Goal: Task Accomplishment & Management: Manage account settings

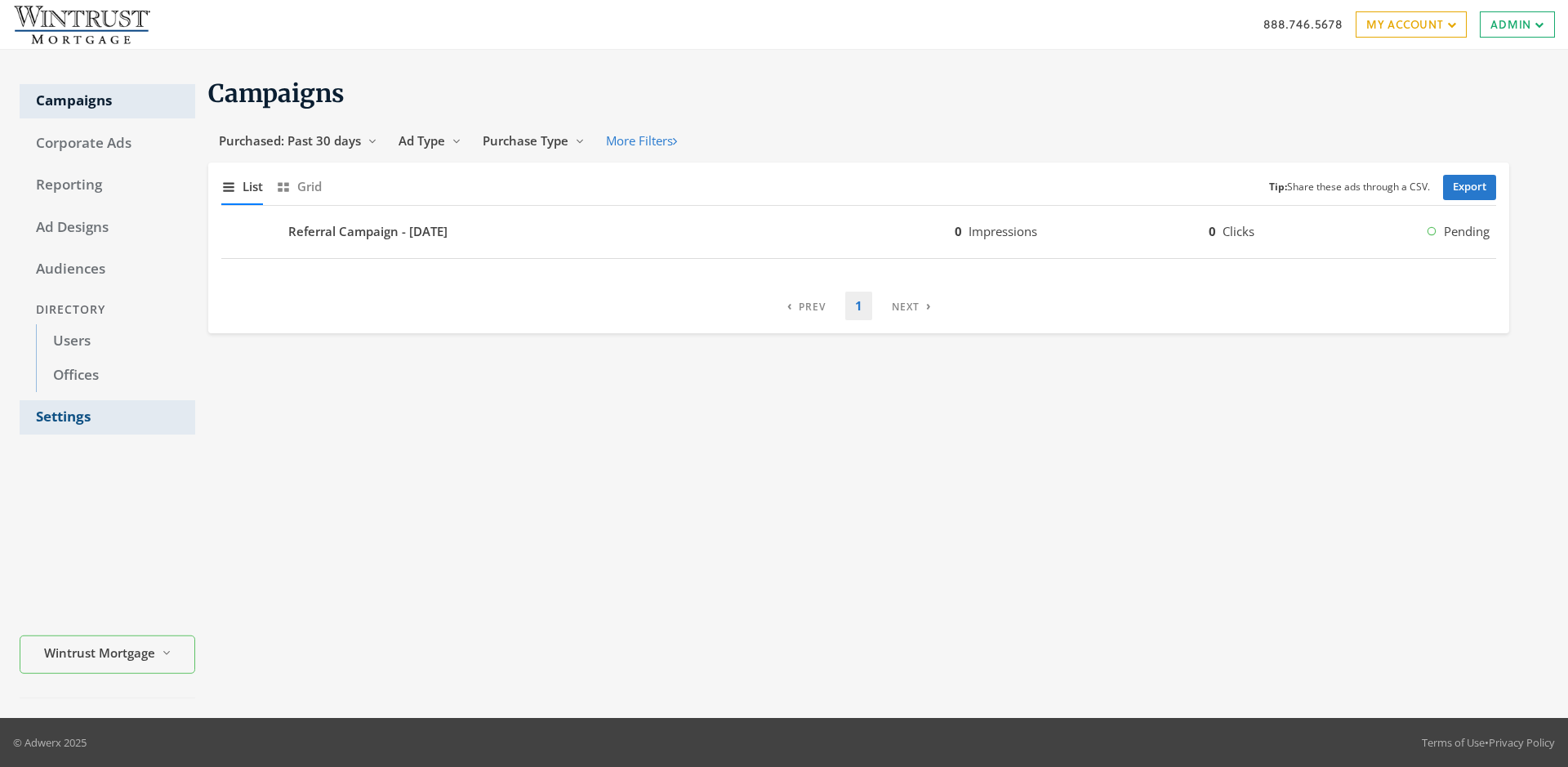
click at [107, 418] on link "Settings" at bounding box center [108, 418] width 176 height 34
select select "[PERSON_NAME]"
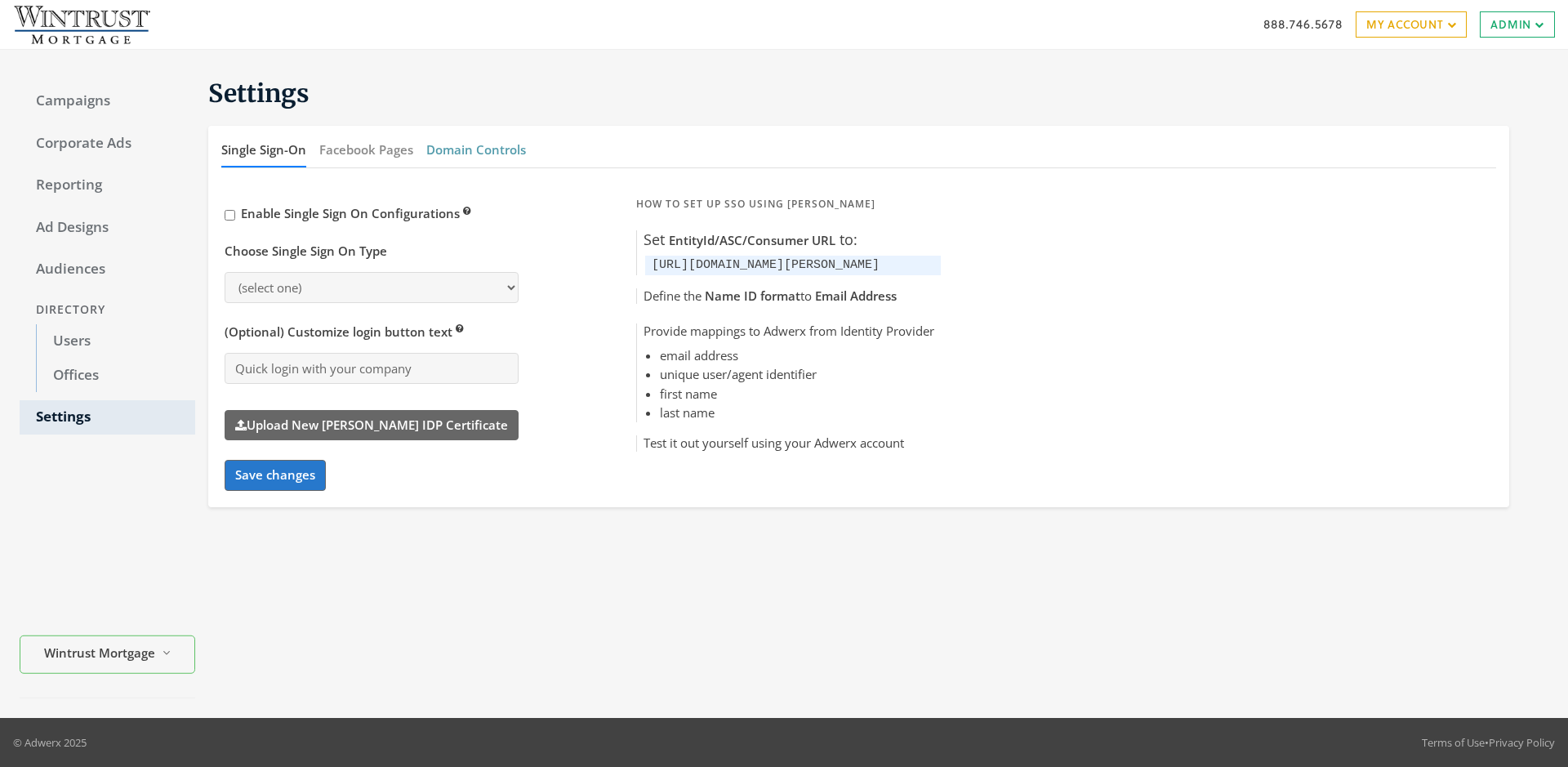
click at [475, 149] on button "Domain Controls" at bounding box center [476, 149] width 100 height 35
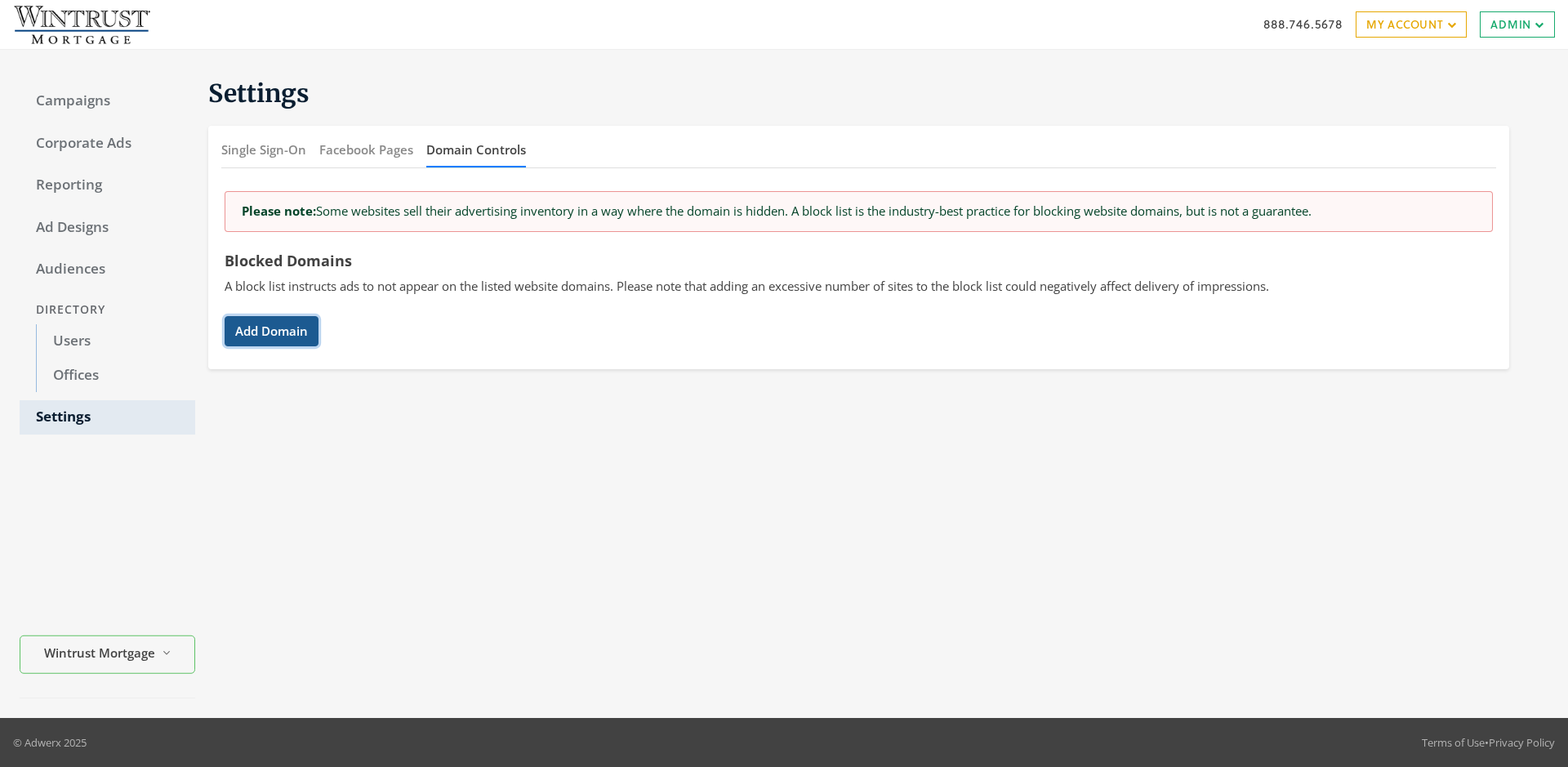
click at [271, 331] on button "Add Domain" at bounding box center [271, 331] width 94 height 31
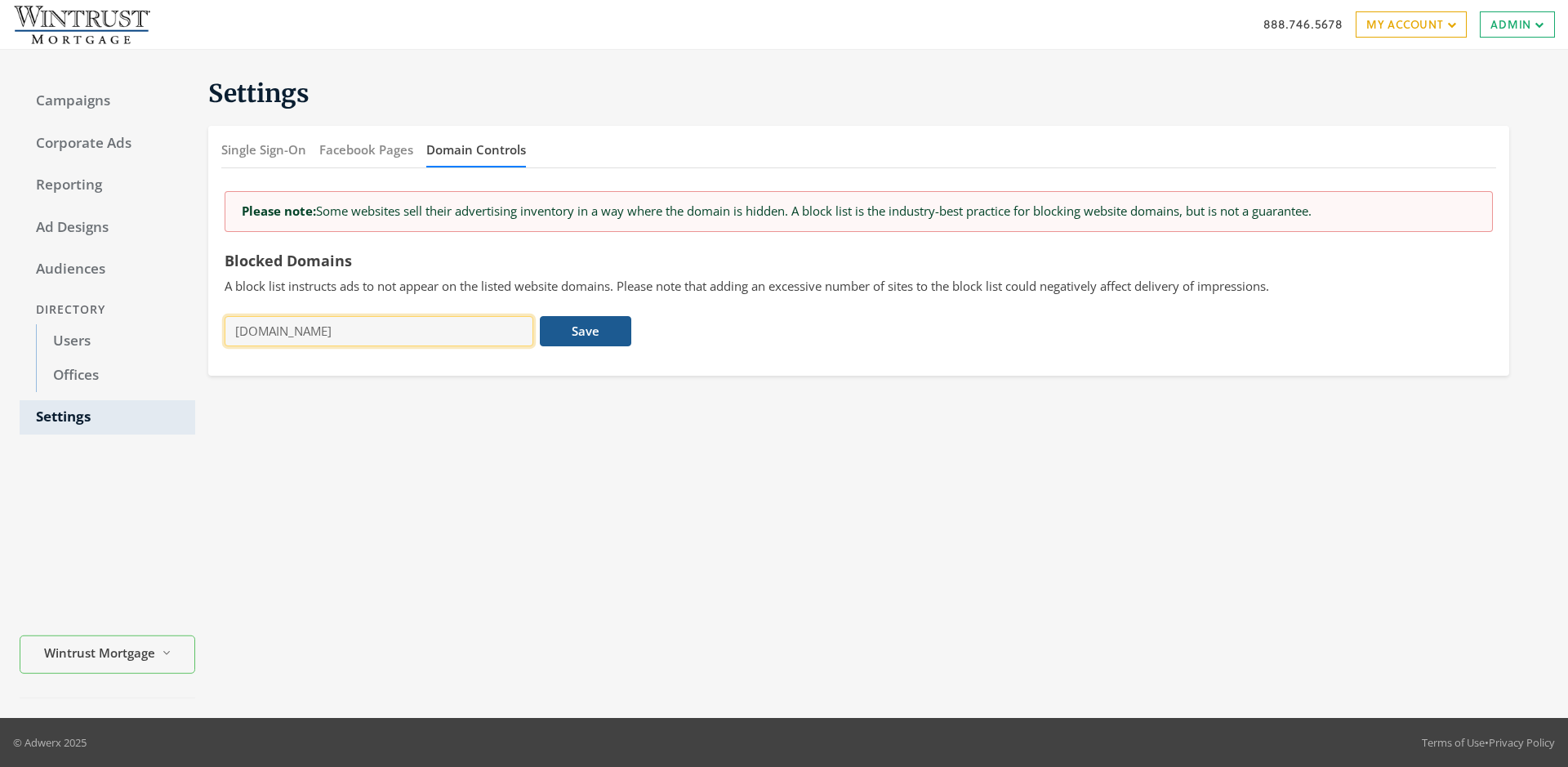
type input "[DOMAIN_NAME]"
click at [586, 331] on button "Save" at bounding box center [585, 331] width 91 height 31
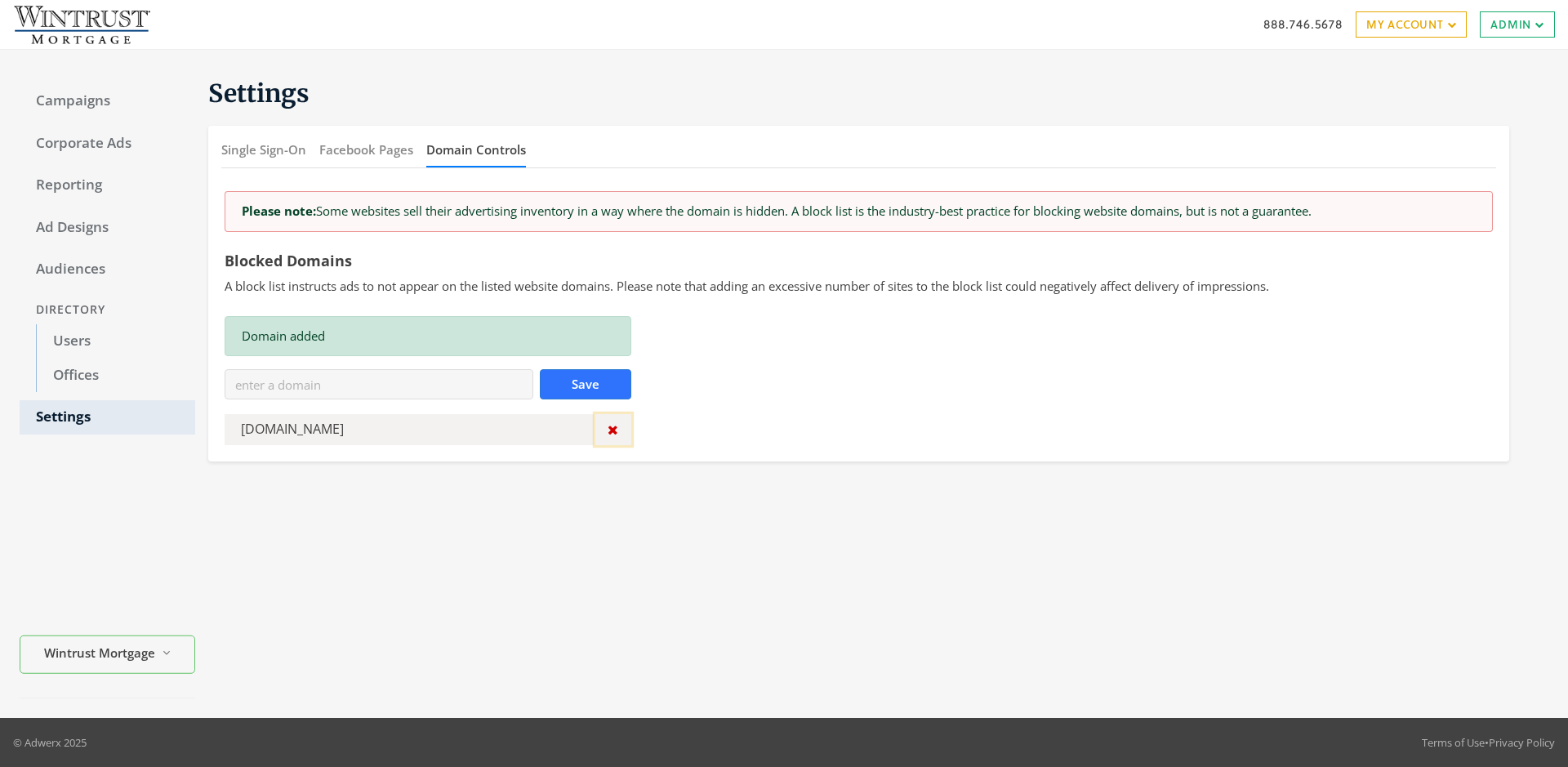
click at [612, 429] on icon "button" at bounding box center [613, 429] width 11 height 13
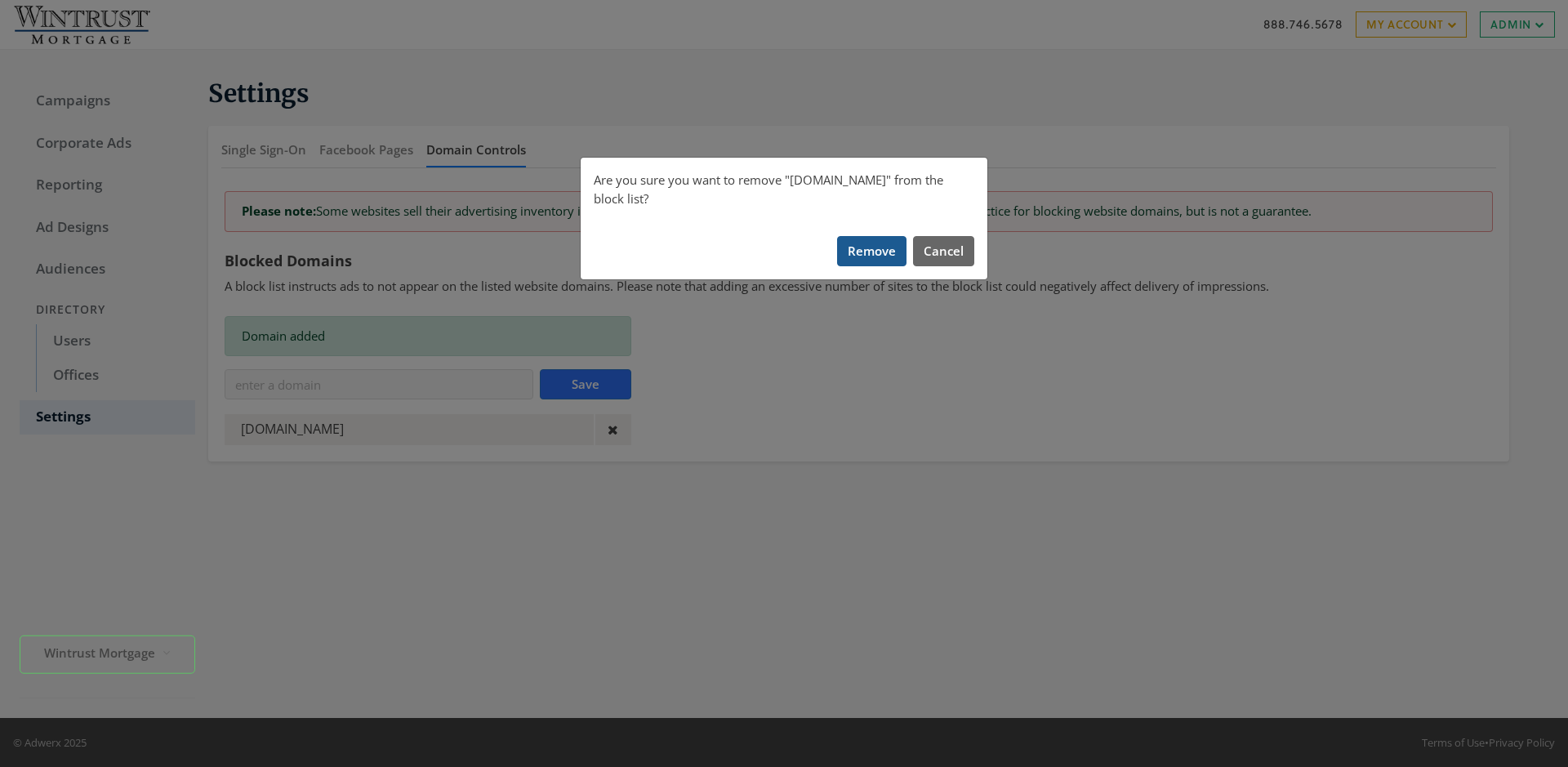
click at [872, 236] on button "Remove" at bounding box center [871, 251] width 69 height 31
